Goal: Register for event/course

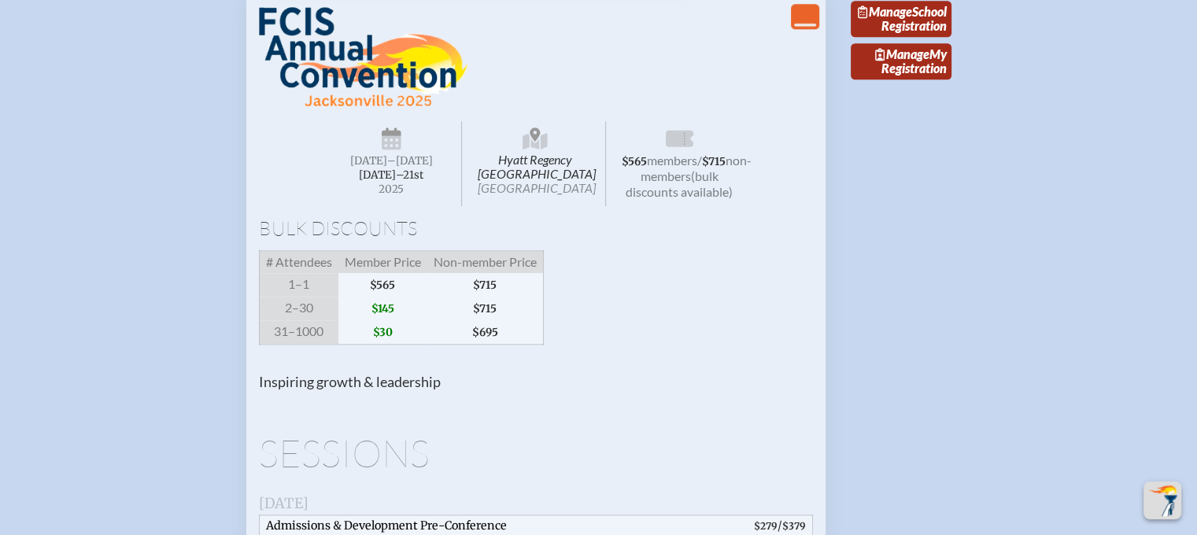
scroll to position [1619, 0]
click at [898, 79] on link "Manage My Registration" at bounding box center [900, 60] width 101 height 36
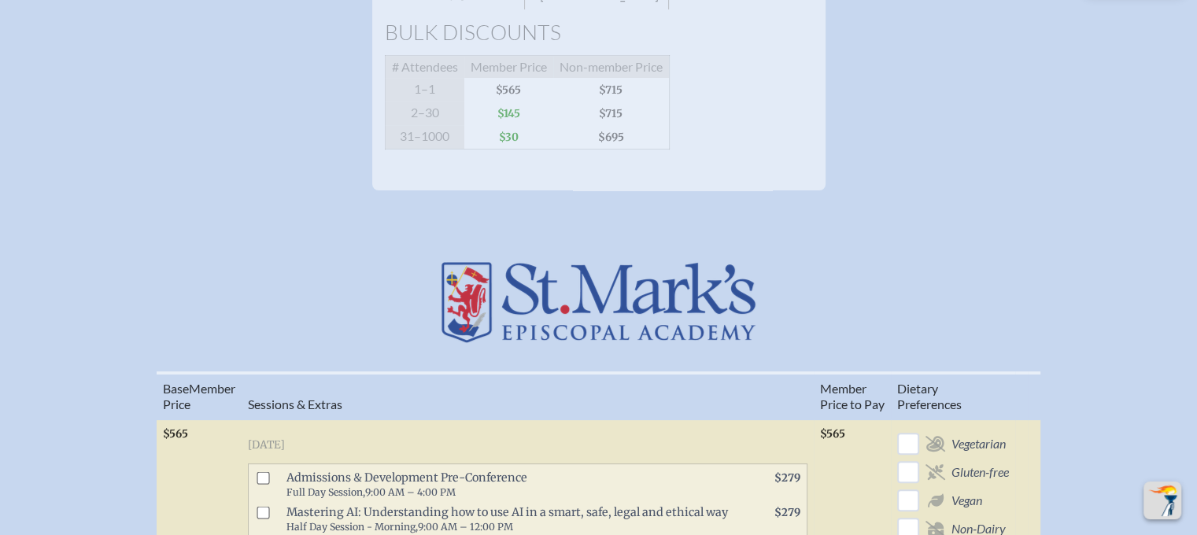
scroll to position [365, 0]
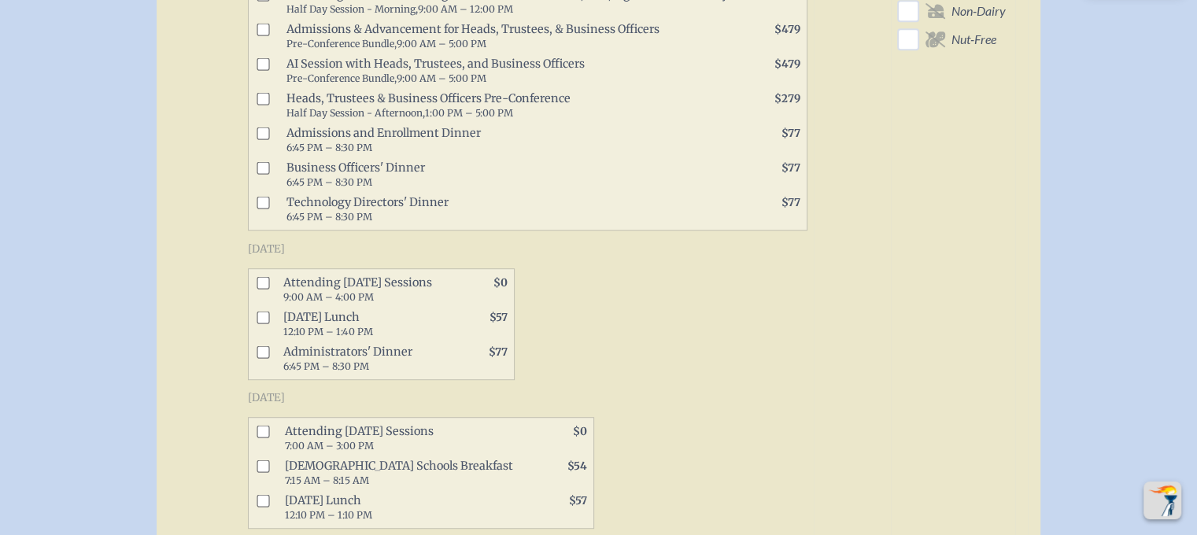
scroll to position [886, 0]
click at [264, 311] on input "checkbox" at bounding box center [262, 315] width 13 height 13
checkbox input "true"
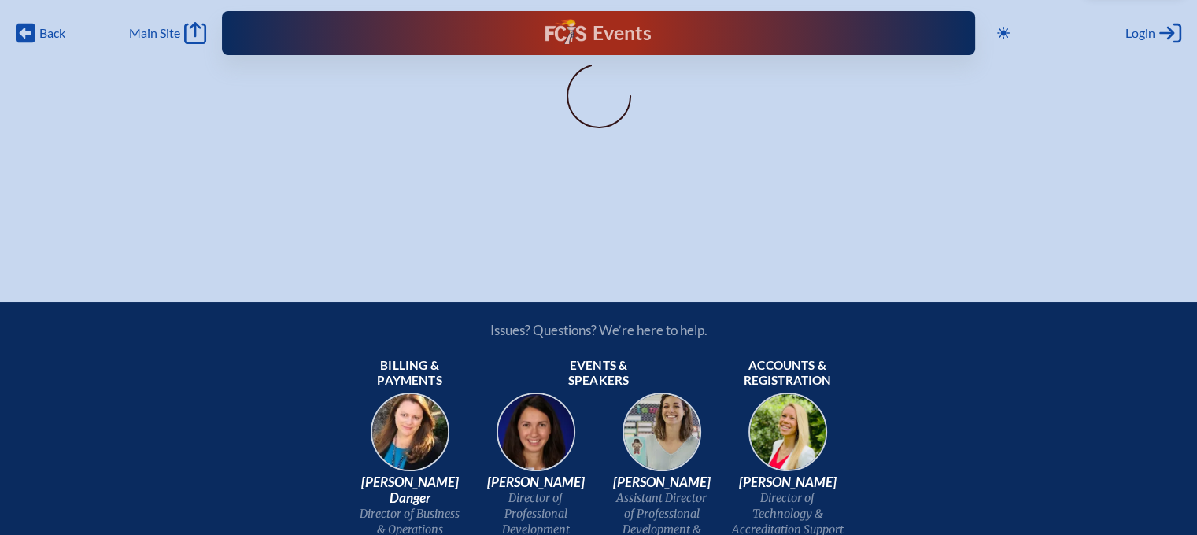
click at [617, 39] on h1 "Events" at bounding box center [621, 34] width 59 height 20
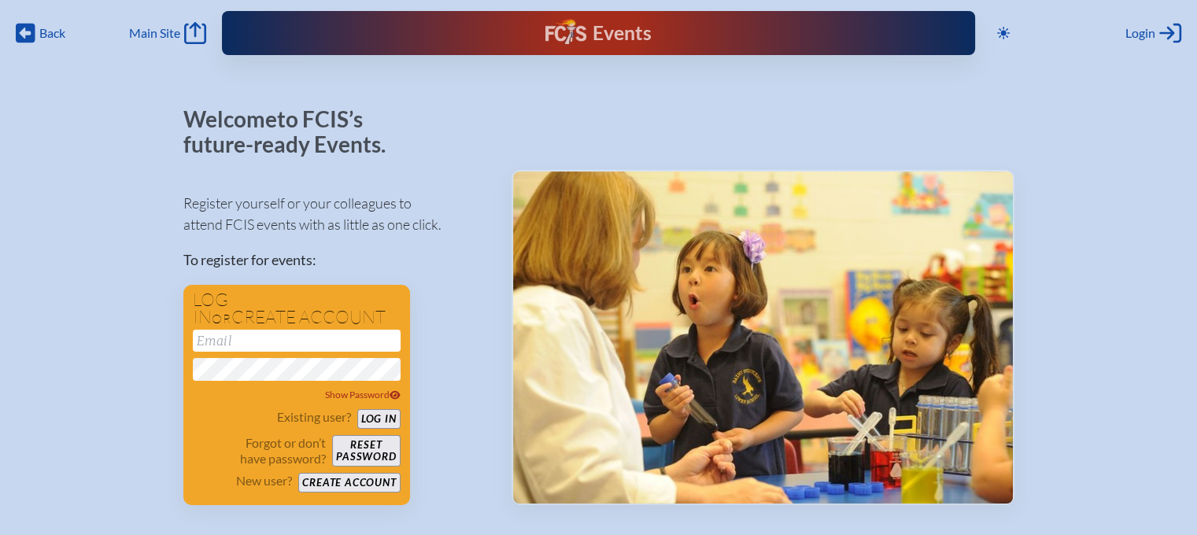
type input "[EMAIL_ADDRESS][DOMAIN_NAME]"
click at [378, 421] on button "Log in" at bounding box center [378, 419] width 43 height 20
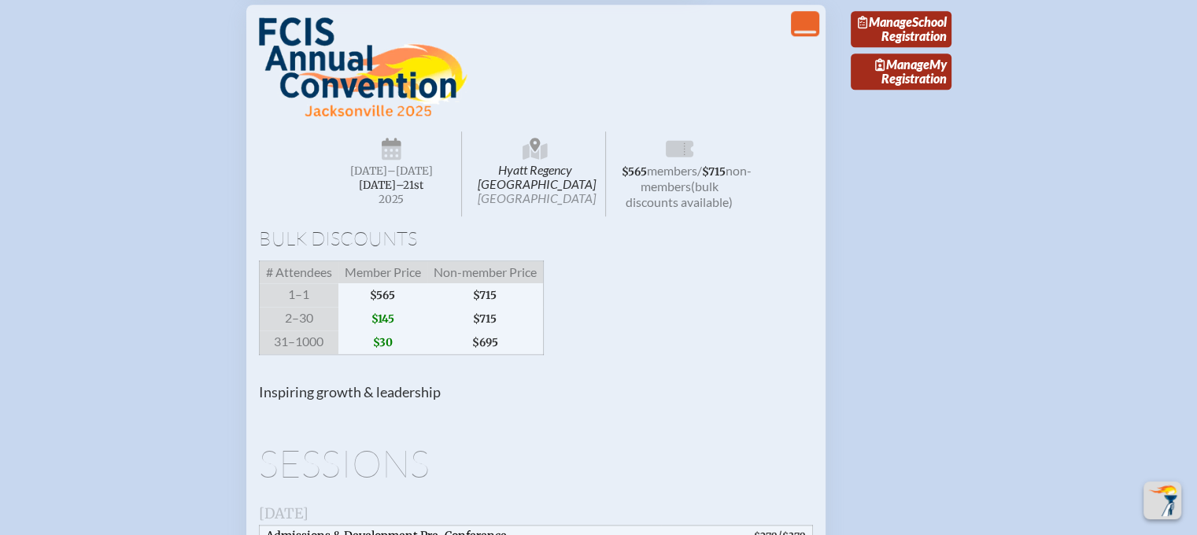
scroll to position [1607, 0]
click at [903, 72] on span "Manage" at bounding box center [902, 64] width 54 height 15
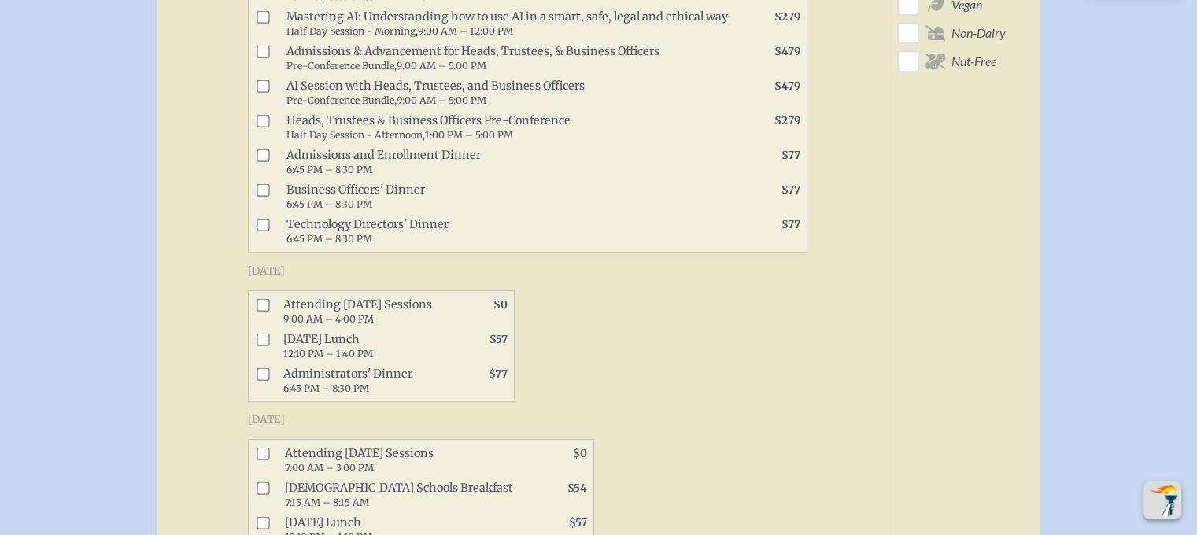
scroll to position [870, 0]
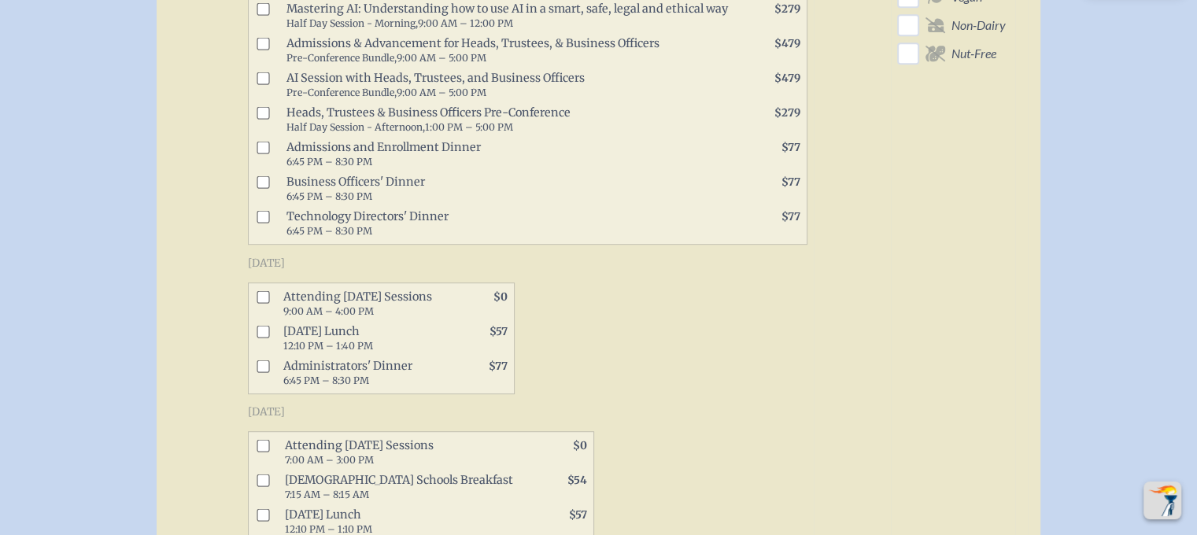
click at [264, 325] on input "checkbox" at bounding box center [262, 331] width 13 height 13
checkbox input "true"
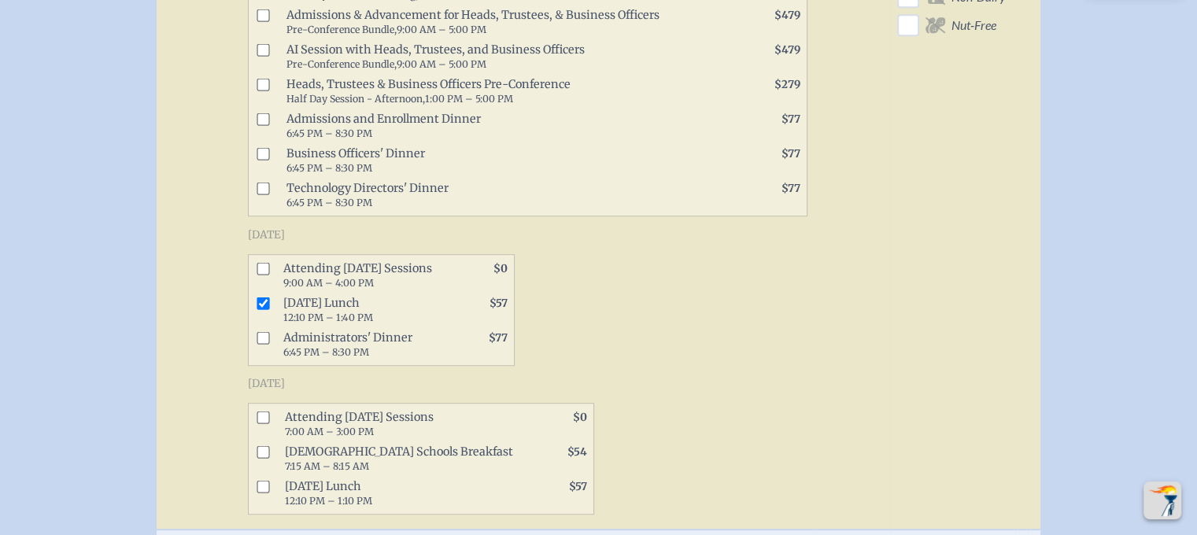
scroll to position [1090, 0]
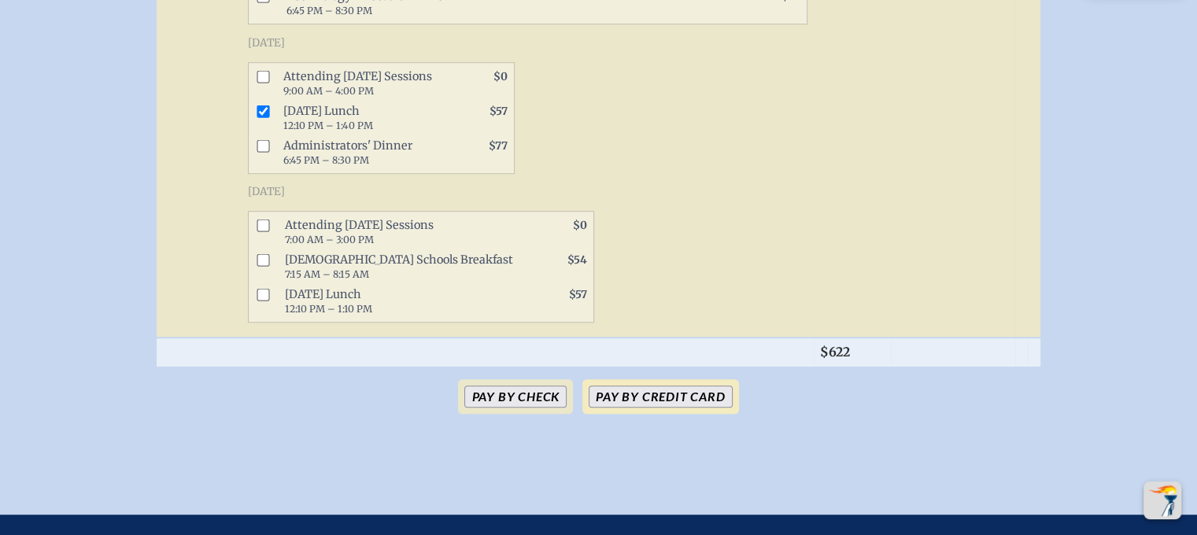
click at [621, 391] on button "Pay by Credit Card" at bounding box center [659, 396] width 143 height 22
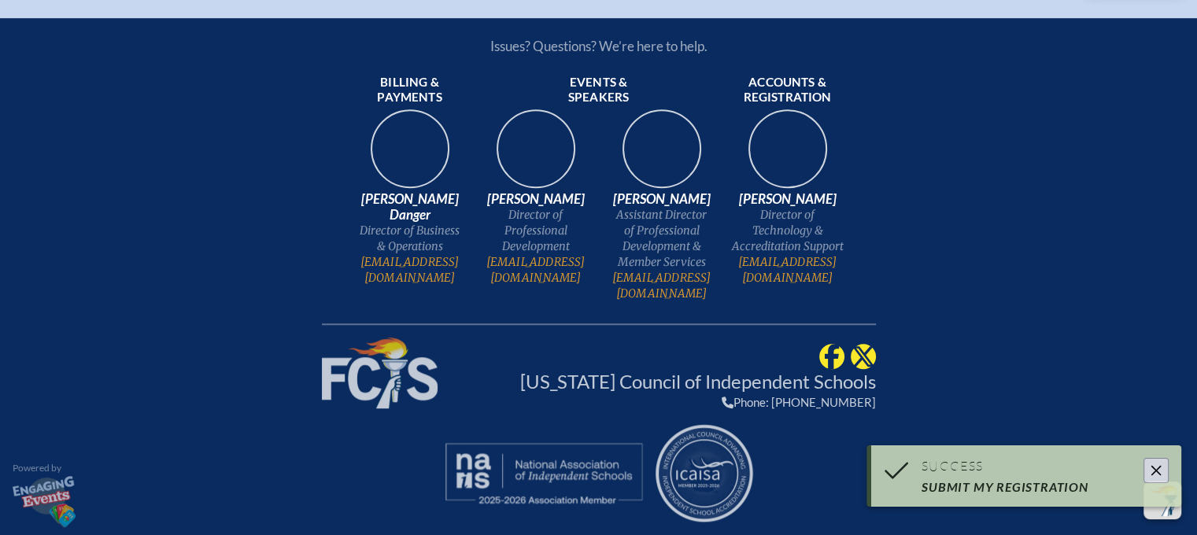
scroll to position [1036, 0]
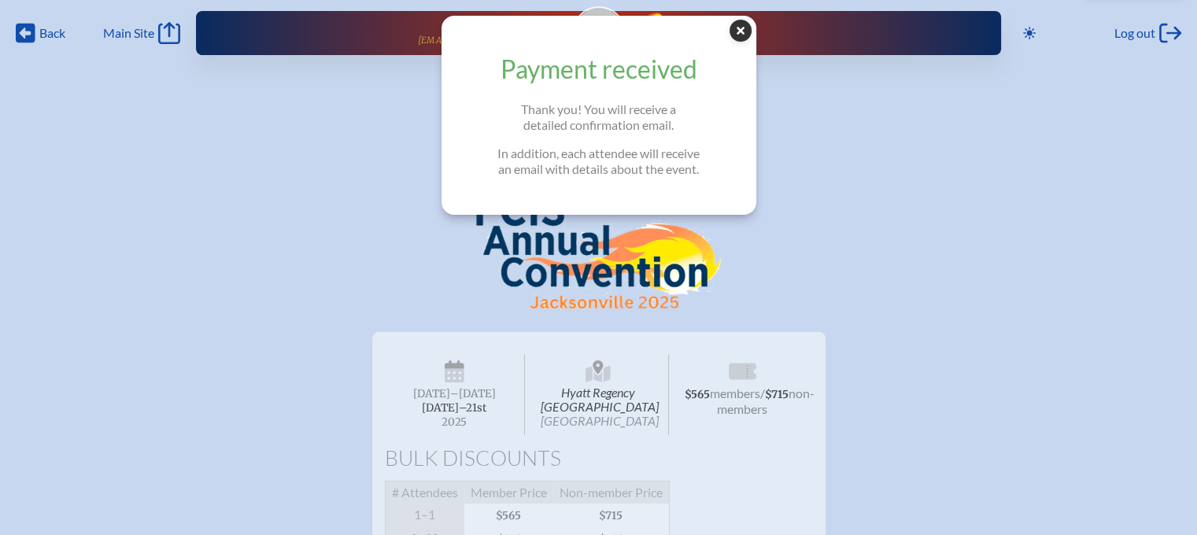
click at [751, 37] on icon at bounding box center [740, 31] width 22 height 22
